Goal: Task Accomplishment & Management: Manage account settings

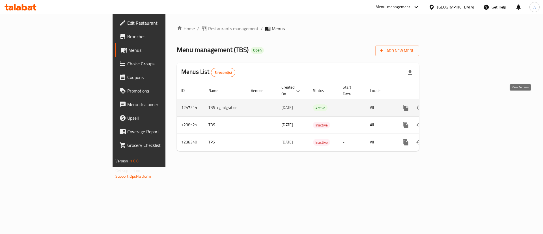
click at [453, 101] on link "enhanced table" at bounding box center [447, 108] width 14 height 14
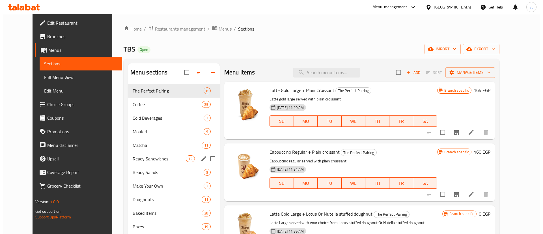
scroll to position [99, 0]
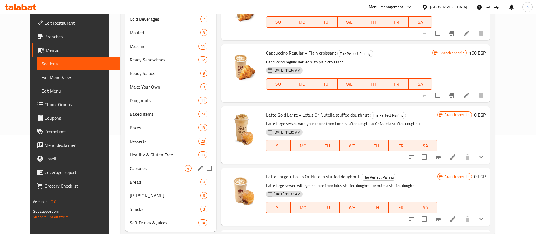
click at [132, 172] on div "Capsules 4" at bounding box center [170, 168] width 91 height 14
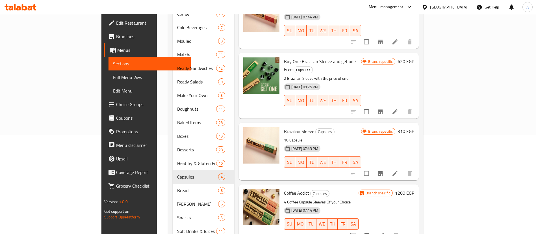
click at [414, 57] on h6 "620 EGP" at bounding box center [406, 61] width 17 height 8
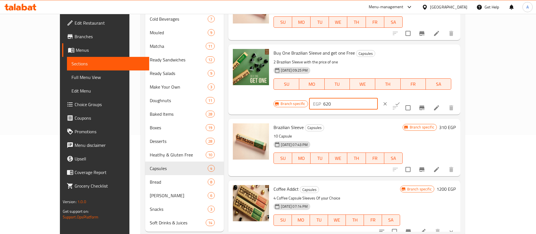
click at [378, 98] on input "620" at bounding box center [350, 103] width 55 height 11
click at [425, 105] on icon "Branch-specific-item" at bounding box center [422, 107] width 5 height 5
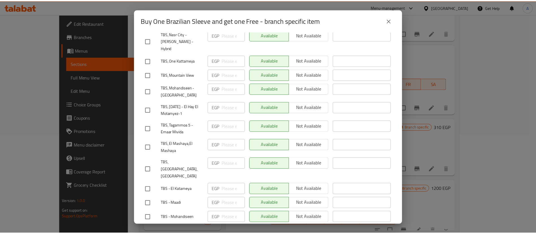
scroll to position [764, 0]
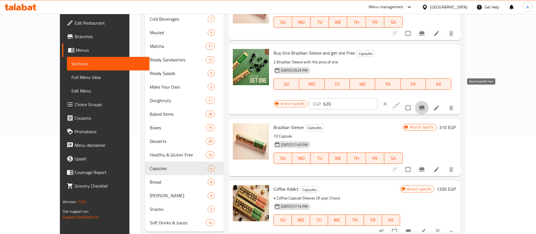
click at [378, 98] on input "620" at bounding box center [350, 103] width 55 height 11
type input "310"
click at [404, 98] on button "ok" at bounding box center [398, 104] width 12 height 12
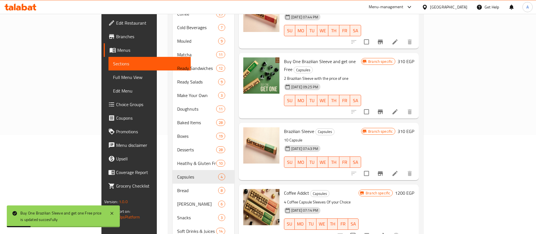
click at [109, 59] on link "Sections" at bounding box center [150, 64] width 83 height 14
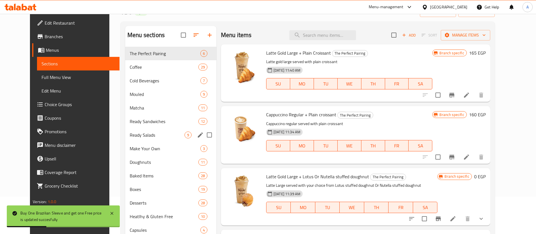
scroll to position [28, 0]
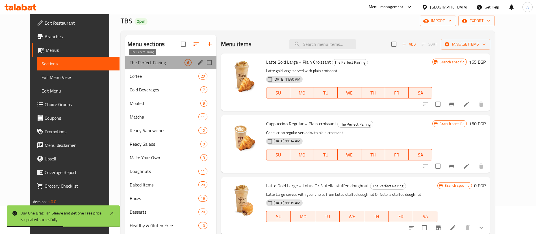
click at [138, 64] on span "The Perfect Pairing" at bounding box center [157, 62] width 55 height 7
click at [135, 70] on div "Coffee 29" at bounding box center [170, 76] width 91 height 14
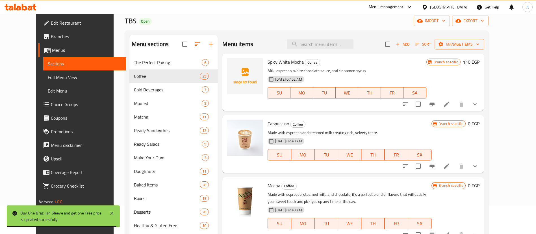
click at [280, 40] on div "Menu items Add Sort Manage items" at bounding box center [354, 44] width 262 height 18
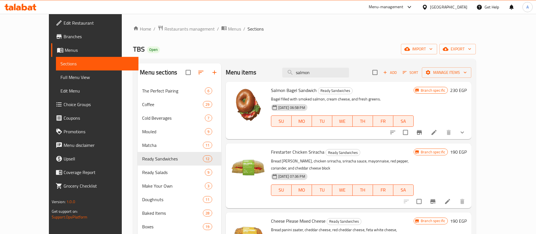
scroll to position [14, 0]
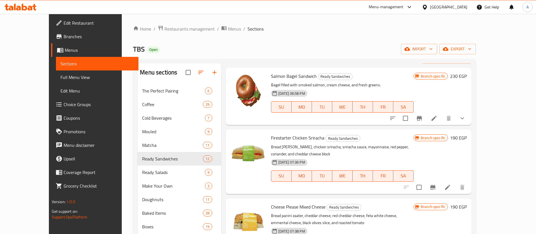
drag, startPoint x: 0, startPoint y: 0, endPoint x: 329, endPoint y: 21, distance: 329.8
click at [329, 21] on div "Home / Restaurants management / Menus / Sections TBS Open import export Menu se…" at bounding box center [305, 180] width 366 height 332
click at [349, 32] on ol "Home / Restaurants management / Menus / Sections" at bounding box center [304, 28] width 343 height 7
drag, startPoint x: 211, startPoint y: 0, endPoint x: 300, endPoint y: 36, distance: 96.2
click at [300, 36] on div "Home / Restaurants management / Menus / Sections TBS Open import export Menu se…" at bounding box center [304, 180] width 343 height 310
